Goal: Task Accomplishment & Management: Manage account settings

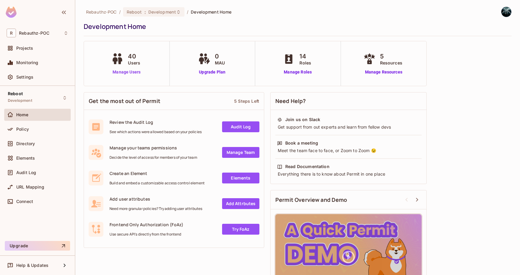
click at [127, 71] on link "Manage Users" at bounding box center [126, 72] width 33 height 6
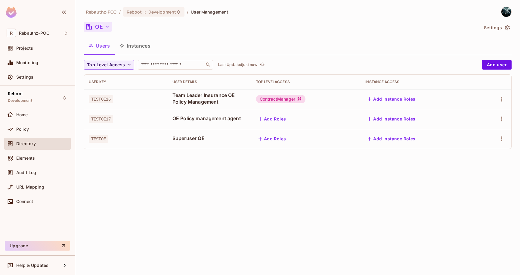
click at [106, 28] on icon "button" at bounding box center [107, 27] width 6 height 6
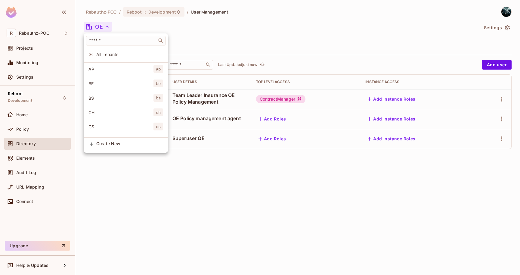
click at [110, 51] on li "All Tenants" at bounding box center [126, 54] width 84 height 13
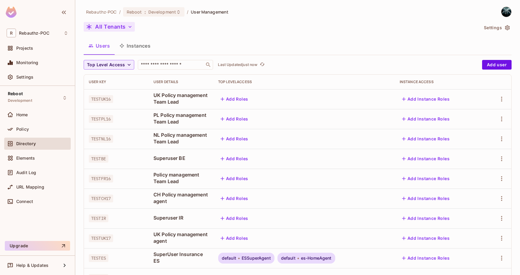
click at [97, 96] on span "TESTUK16" at bounding box center [101, 99] width 24 height 8
click at [97, 103] on span "TESTUK16" at bounding box center [101, 99] width 24 height 8
click at [499, 99] on icon "button" at bounding box center [502, 98] width 7 height 7
click at [455, 116] on div "Edit" at bounding box center [458, 114] width 22 height 10
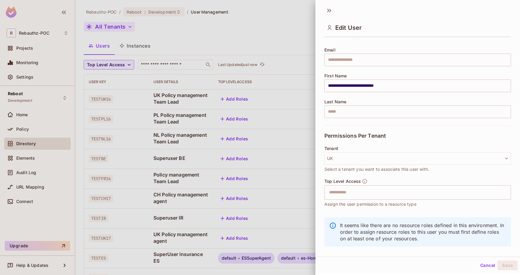
scroll to position [41, 0]
